Goal: Information Seeking & Learning: Learn about a topic

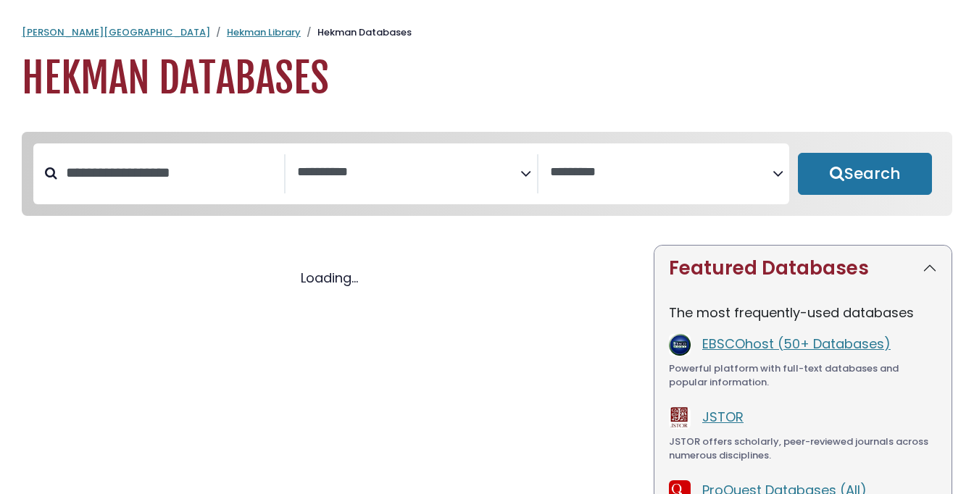
select select "Database Subject Filter"
select select "Database Vendors Filter"
select select "Database Subject Filter"
select select "Database Vendors Filter"
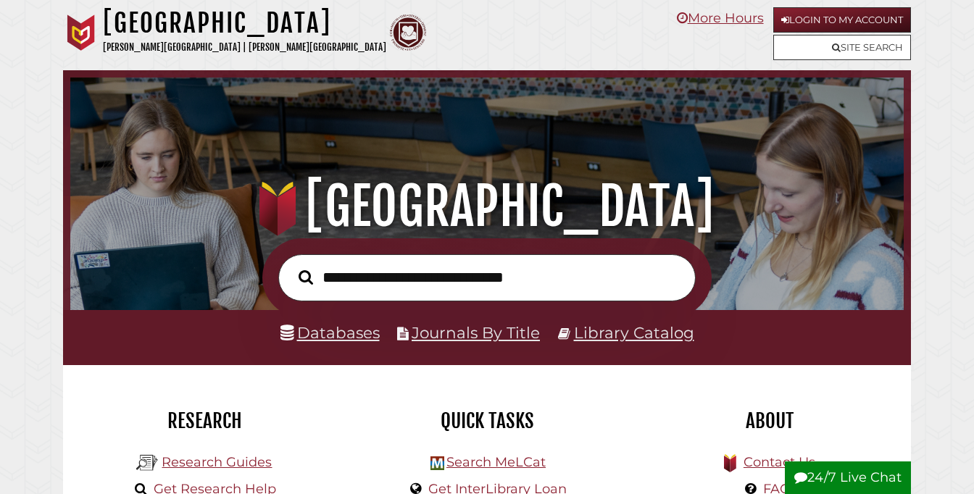
scroll to position [275, 826]
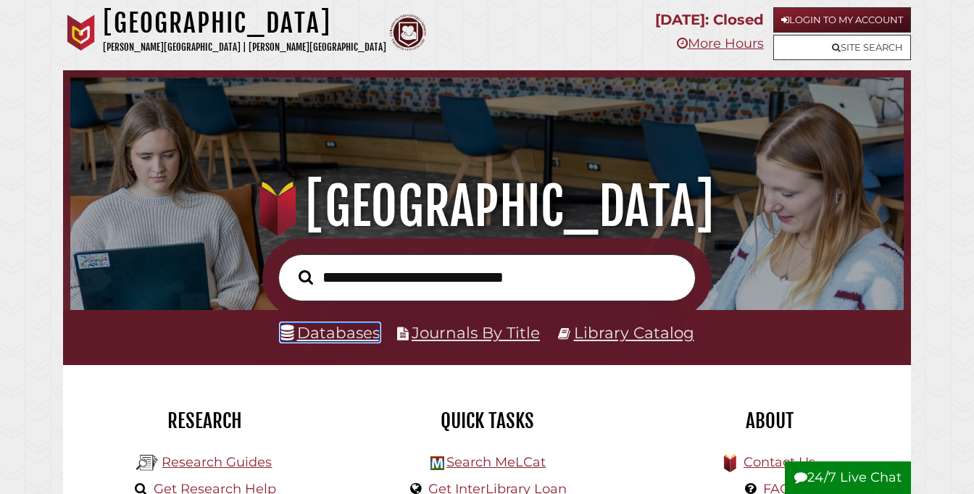
click at [355, 331] on link "Databases" at bounding box center [329, 332] width 99 height 19
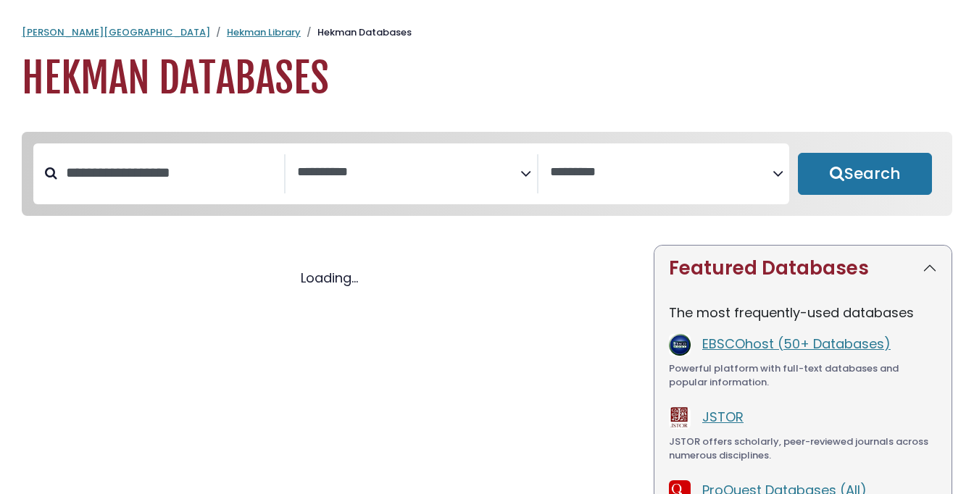
select select "Database Subject Filter"
select select "Database Vendors Filter"
select select "Database Subject Filter"
select select "Database Vendors Filter"
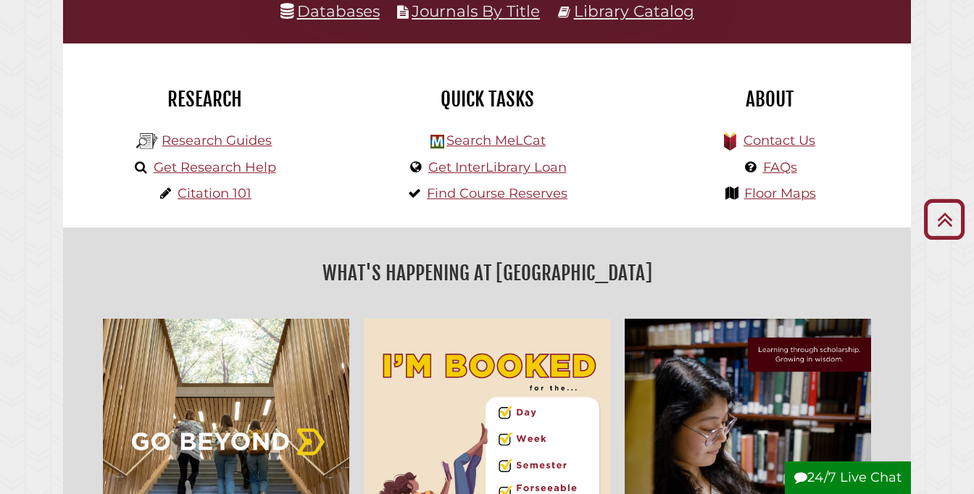
scroll to position [36, 0]
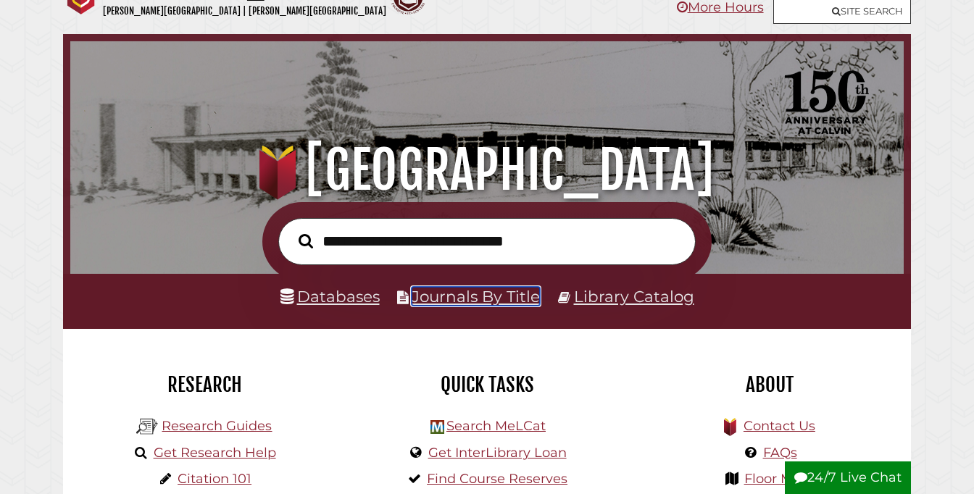
click at [503, 299] on link "Journals By Title" at bounding box center [476, 296] width 128 height 19
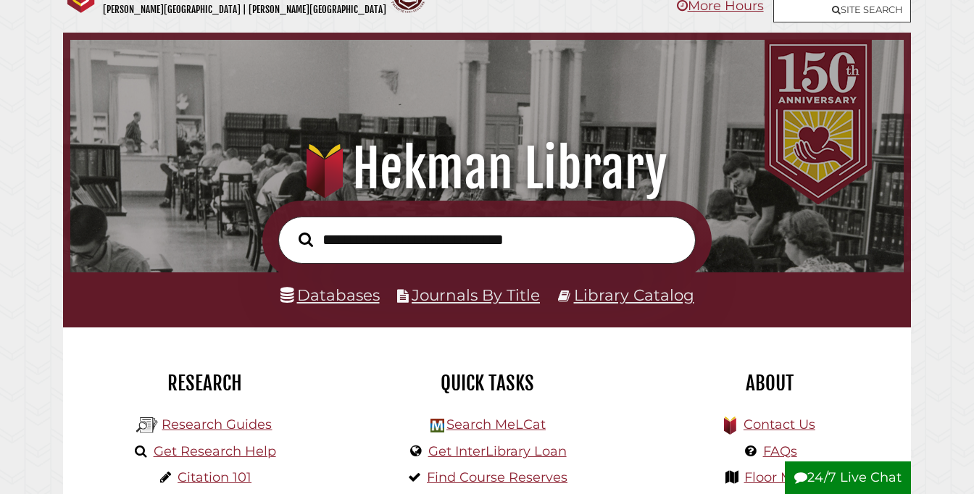
scroll to position [275, 826]
click at [580, 230] on input "text" at bounding box center [486, 240] width 417 height 47
type input "*"
click at [339, 302] on link "Databases" at bounding box center [329, 295] width 99 height 19
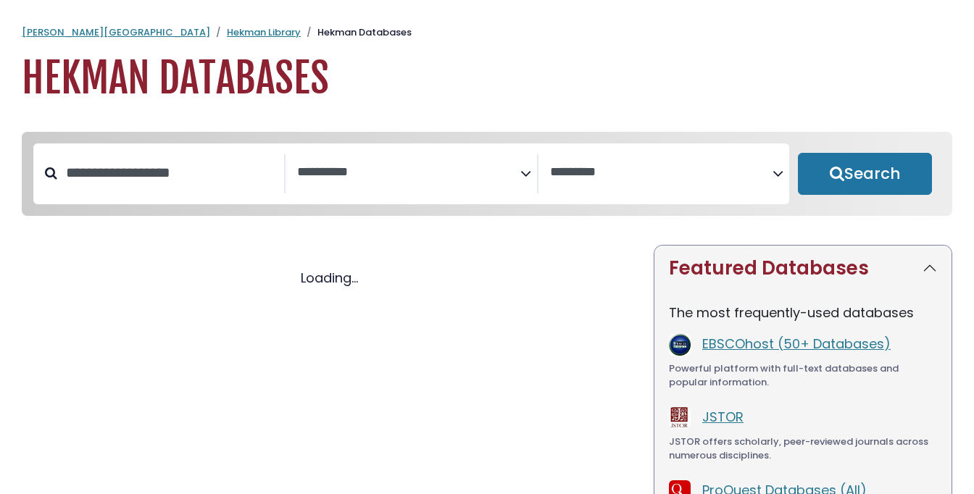
select select "Database Subject Filter"
select select "Database Vendors Filter"
select select "Database Subject Filter"
select select "Database Vendors Filter"
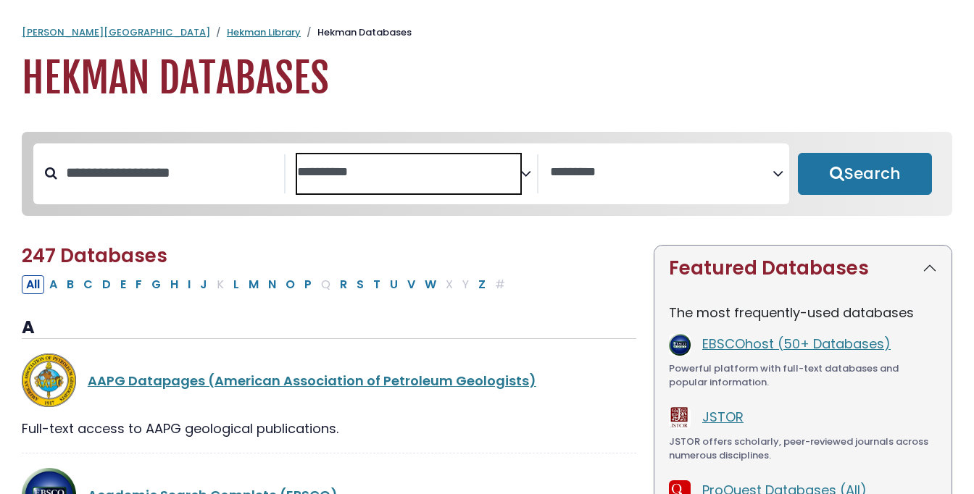
click at [352, 184] on span "Search filters" at bounding box center [408, 173] width 222 height 39
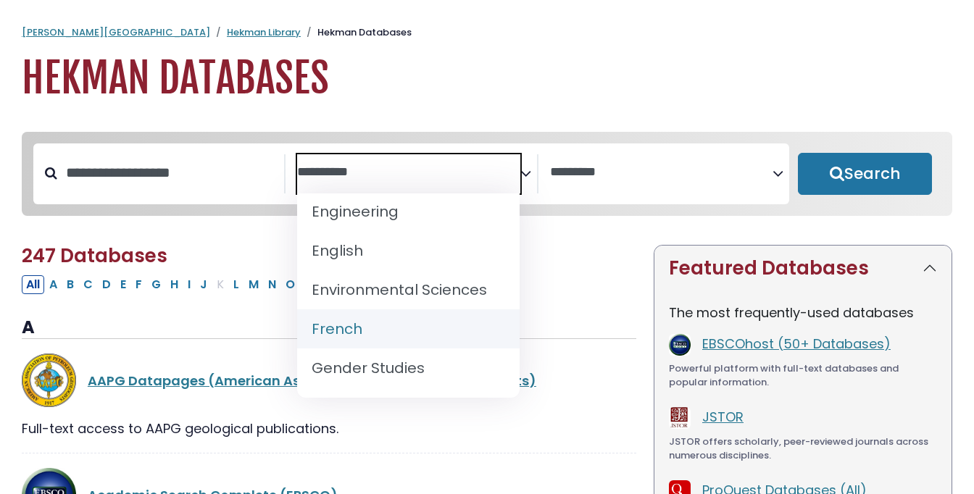
scroll to position [556, 0]
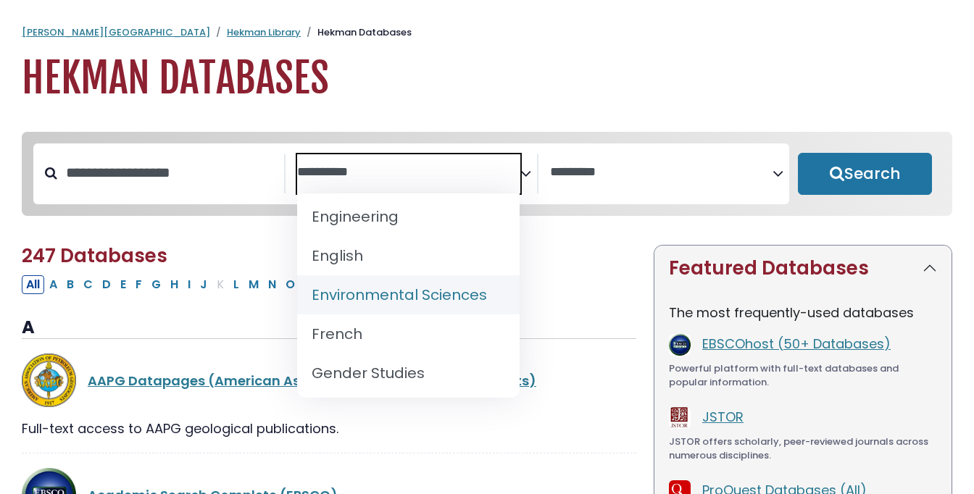
select select "*****"
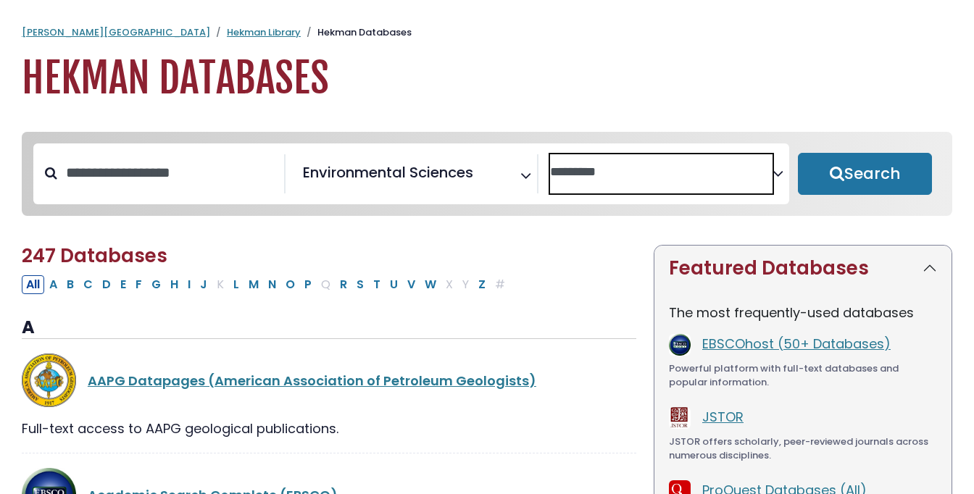
click at [621, 183] on span "Search filters" at bounding box center [661, 173] width 222 height 39
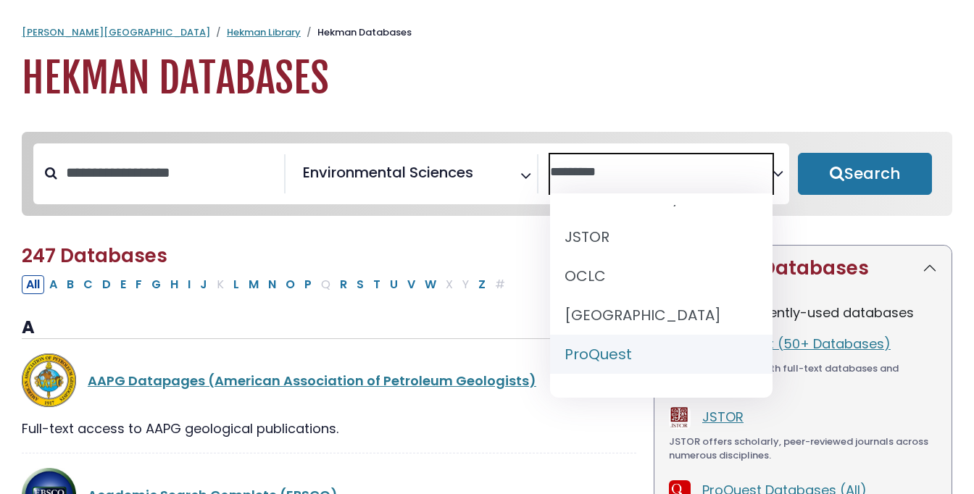
scroll to position [91, 0]
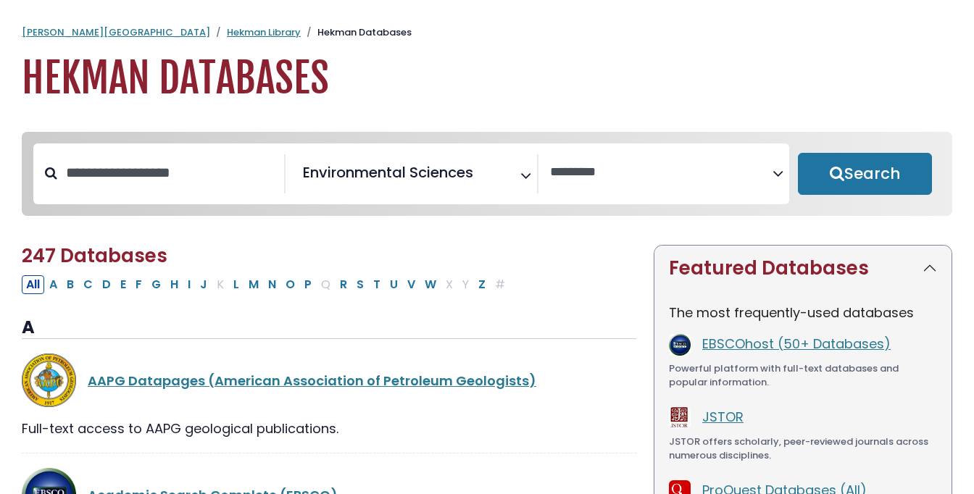
click at [494, 254] on h2 "247 Databases" at bounding box center [329, 256] width 615 height 22
click at [845, 157] on button "Search" at bounding box center [865, 174] width 134 height 42
select select "Database Vendors Filter"
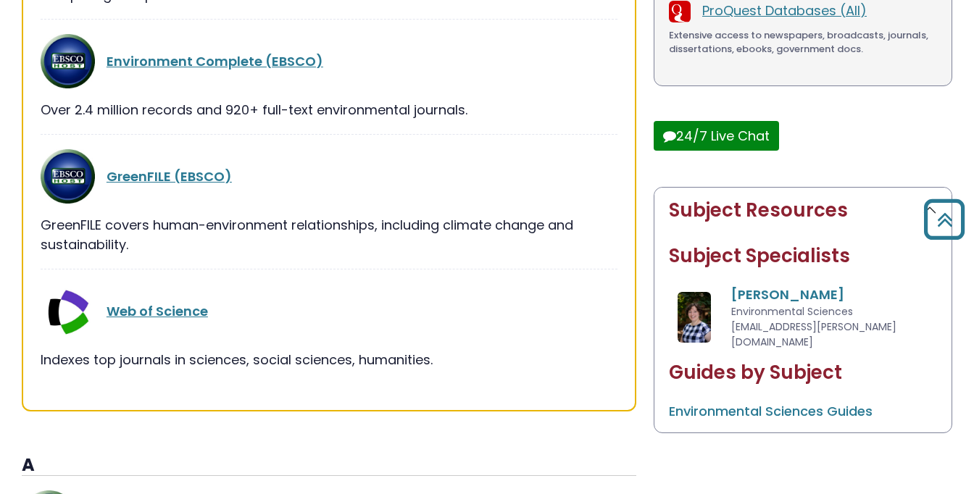
scroll to position [479, 0]
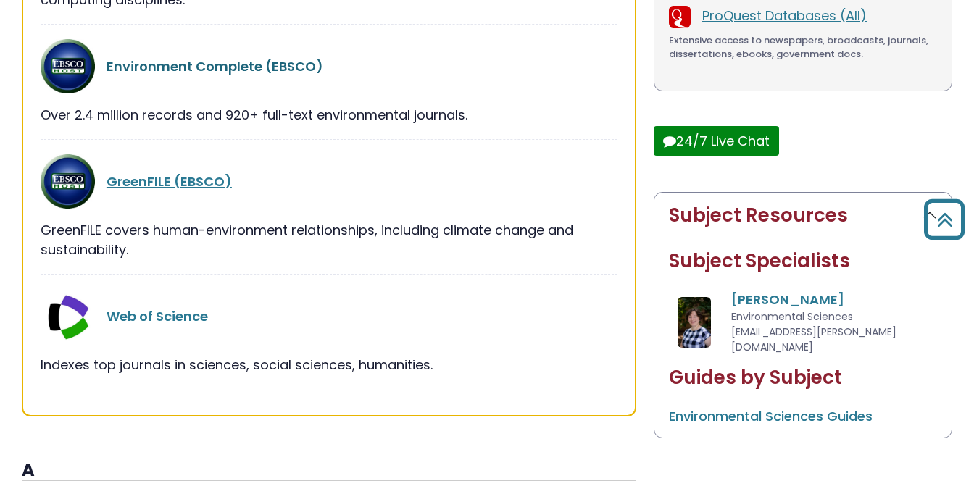
click at [271, 68] on link "Environment Complete (EBSCO)" at bounding box center [215, 66] width 217 height 18
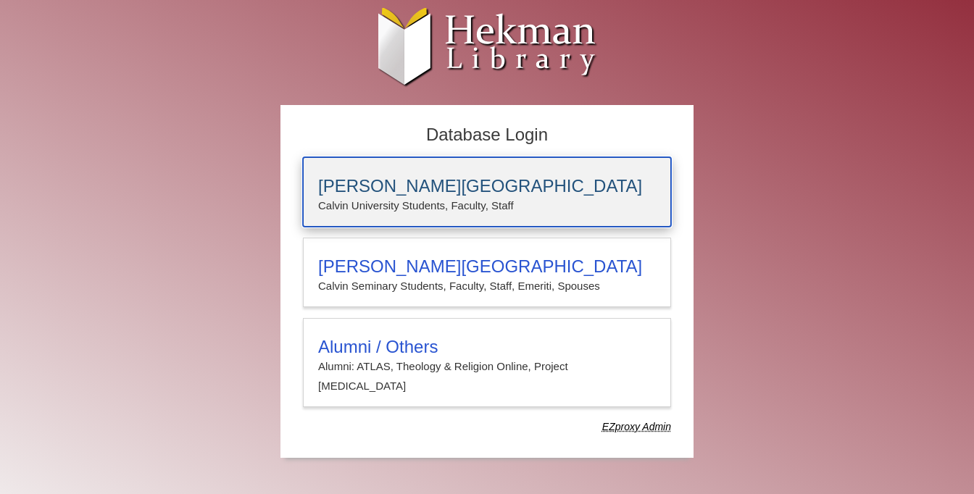
click at [365, 179] on h3 "[PERSON_NAME][GEOGRAPHIC_DATA]" at bounding box center [487, 186] width 338 height 20
